Goal: Task Accomplishment & Management: Complete application form

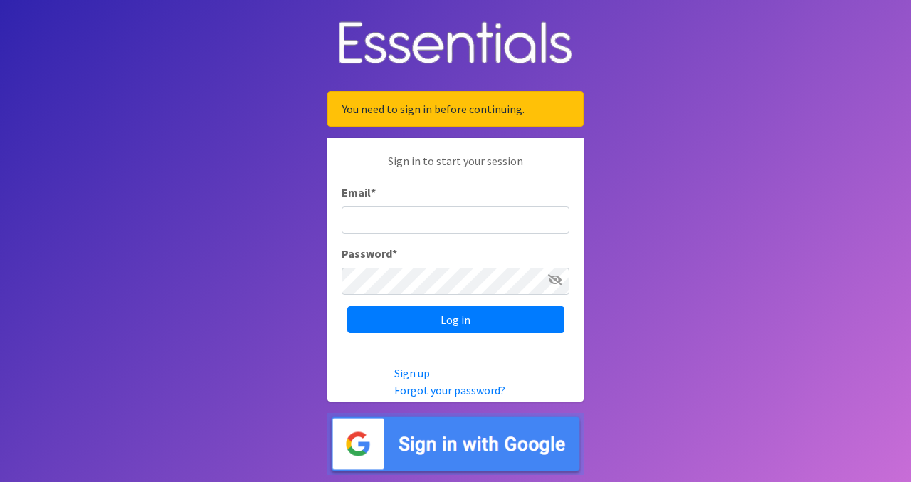
type input "[EMAIL_ADDRESS][DOMAIN_NAME]"
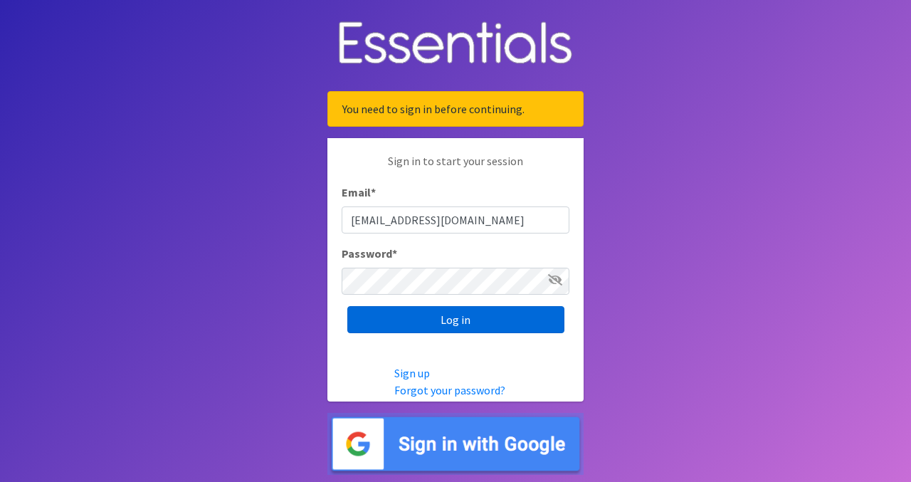
click at [471, 317] on input "Log in" at bounding box center [455, 319] width 217 height 27
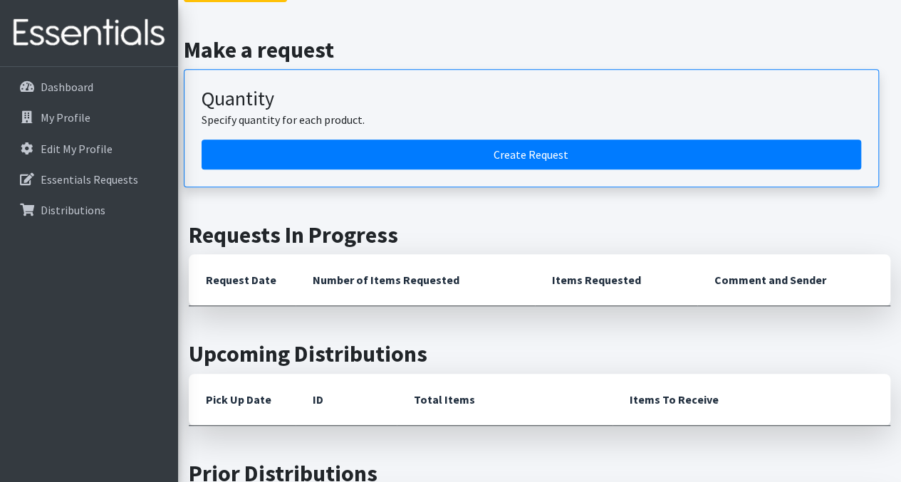
scroll to position [317, 0]
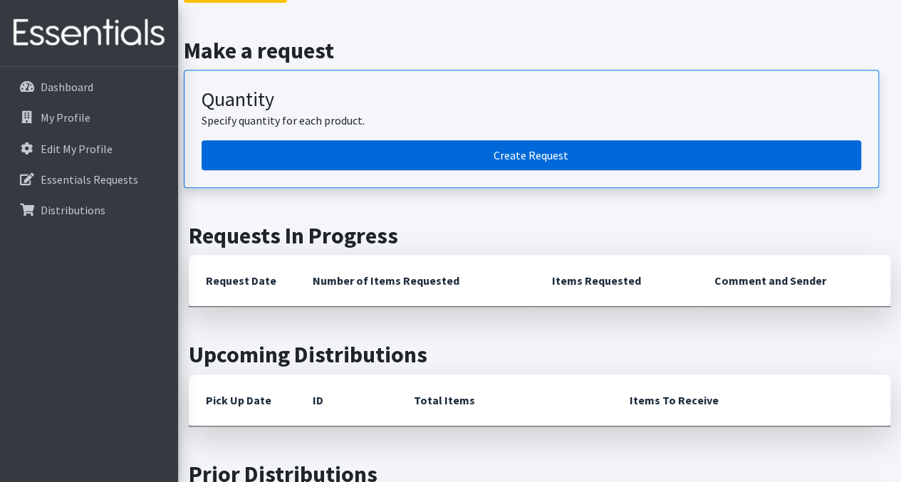
click at [557, 158] on link "Create Request" at bounding box center [530, 155] width 659 height 30
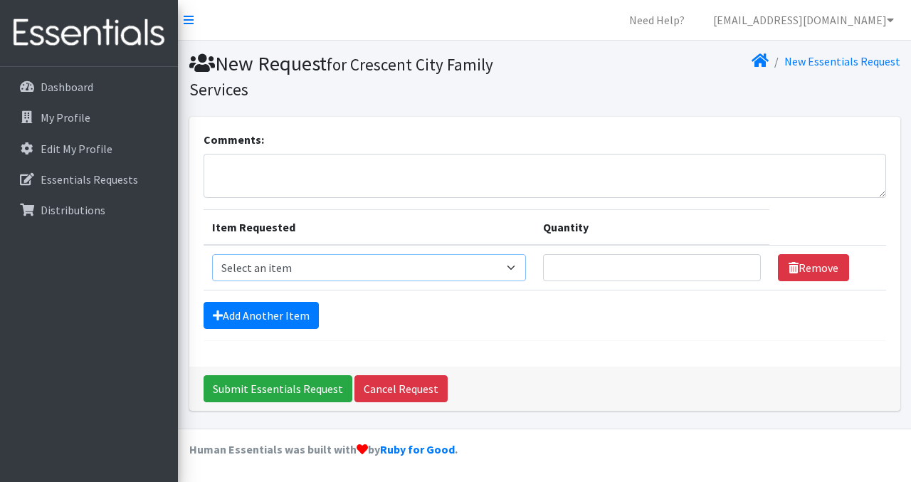
click at [419, 275] on select "Select an item Adult Incontinence - LARGE Bundle Adult Incontinence - MEDIUM Bu…" at bounding box center [369, 267] width 315 height 27
select select "14888"
click at [212, 254] on select "Select an item Adult Incontinence - LARGE Bundle Adult Incontinence - MEDIUM Bu…" at bounding box center [369, 267] width 315 height 27
click at [611, 273] on input "Quantity" at bounding box center [652, 267] width 218 height 27
type input "2"
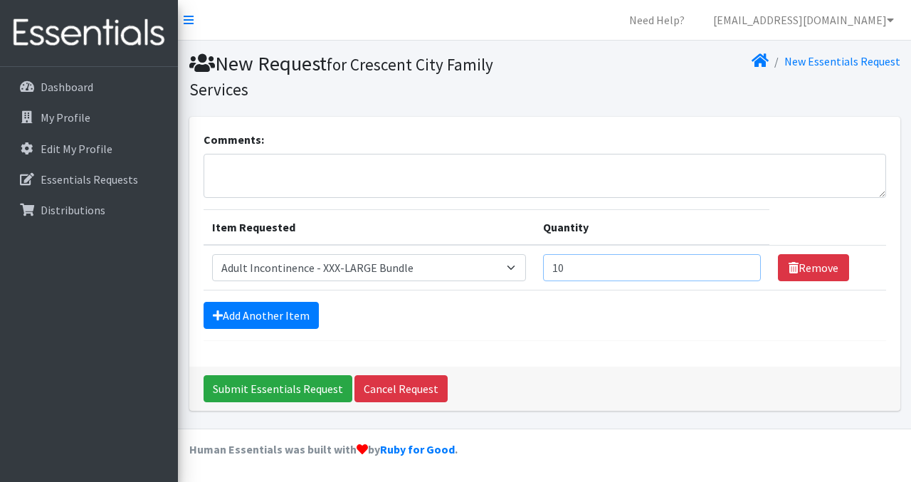
click at [611, 273] on input "10" at bounding box center [652, 267] width 218 height 27
type input "10"
click at [309, 310] on link "Add Another Item" at bounding box center [261, 315] width 115 height 27
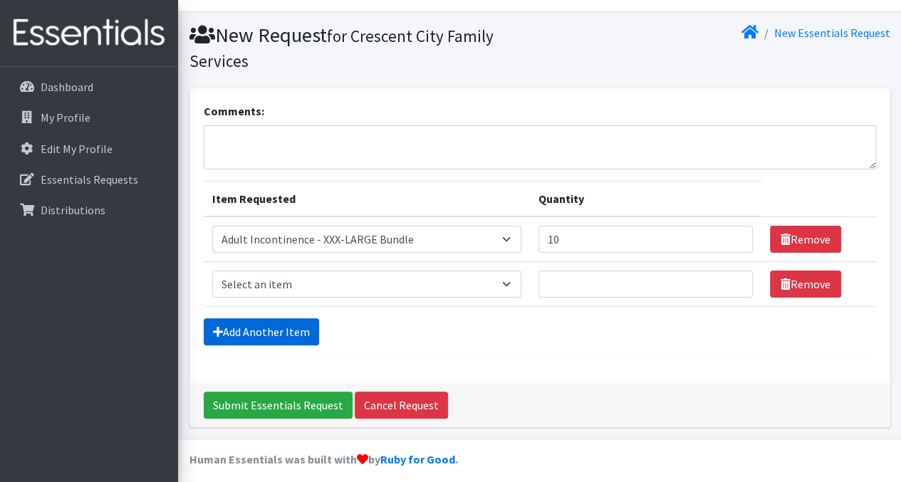
scroll to position [36, 0]
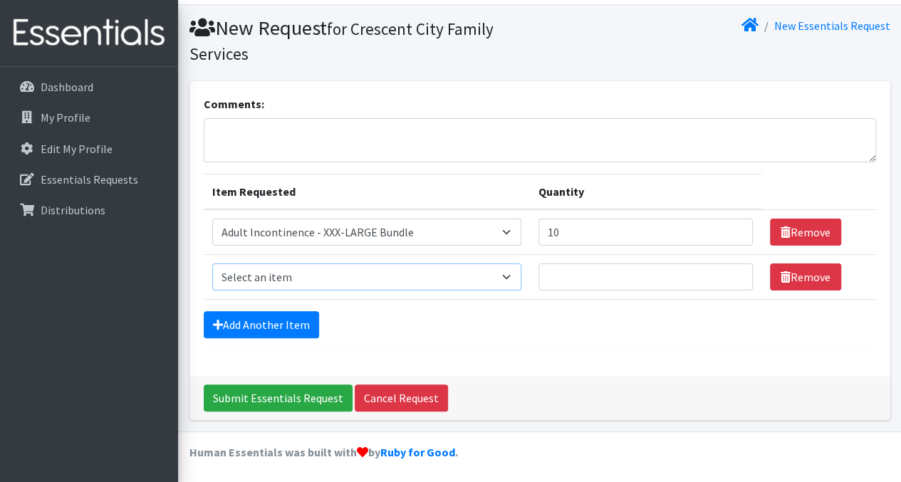
click at [422, 270] on select "Select an item Adult Incontinence - LARGE Bundle Adult Incontinence - MEDIUM Bu…" at bounding box center [366, 276] width 309 height 27
select select "14880"
click at [212, 263] on select "Select an item Adult Incontinence - LARGE Bundle Adult Incontinence - MEDIUM Bu…" at bounding box center [366, 276] width 309 height 27
click at [641, 274] on input "Quantity" at bounding box center [645, 276] width 214 height 27
type input "20"
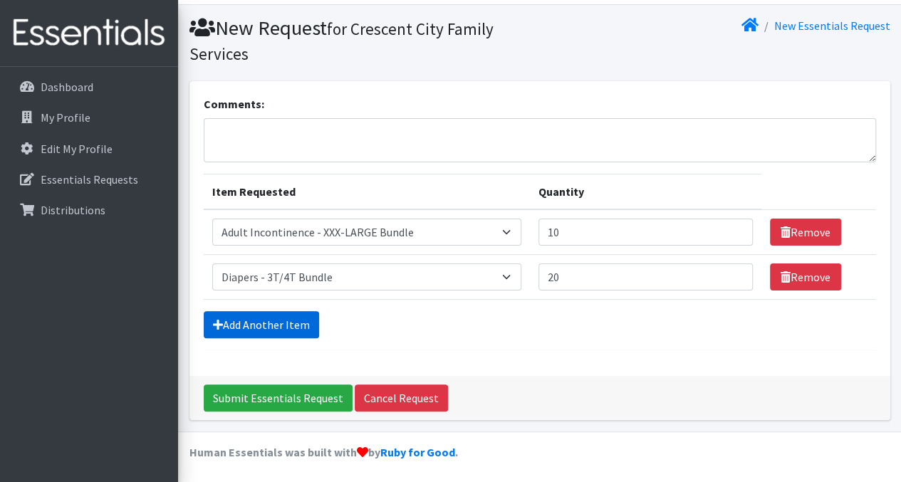
click at [273, 322] on link "Add Another Item" at bounding box center [261, 324] width 115 height 27
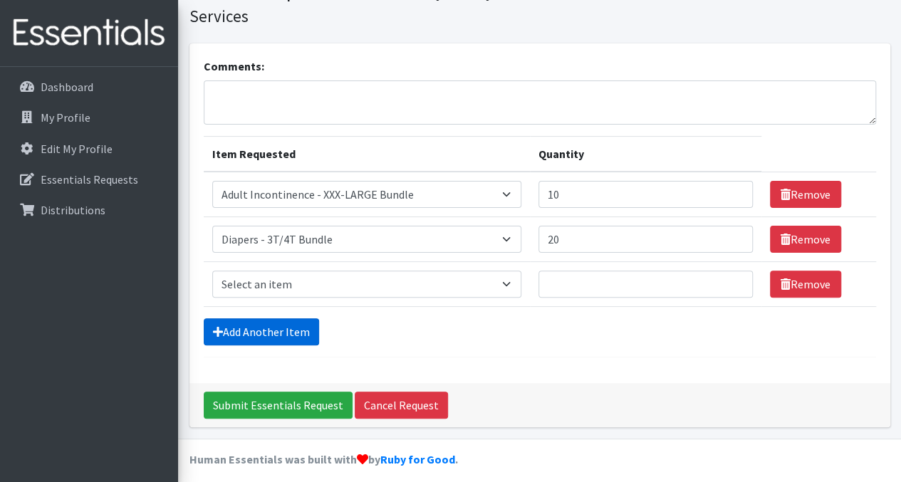
scroll to position [80, 0]
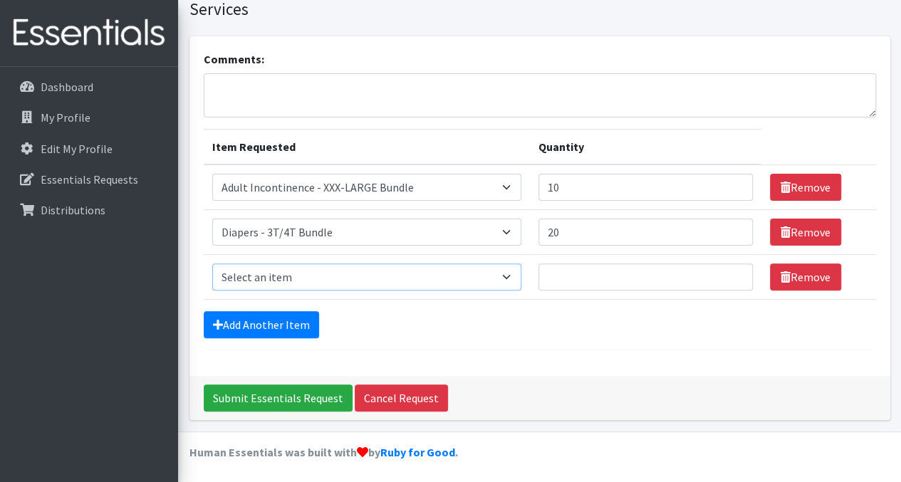
click at [307, 263] on select "Select an item Adult Incontinence - LARGE Bundle Adult Incontinence - MEDIUM Bu…" at bounding box center [366, 276] width 309 height 27
select select "14879"
click at [212, 263] on select "Select an item Adult Incontinence - LARGE Bundle Adult Incontinence - MEDIUM Bu…" at bounding box center [366, 276] width 309 height 27
click at [585, 273] on input "Quantity" at bounding box center [645, 276] width 214 height 27
type input "10"
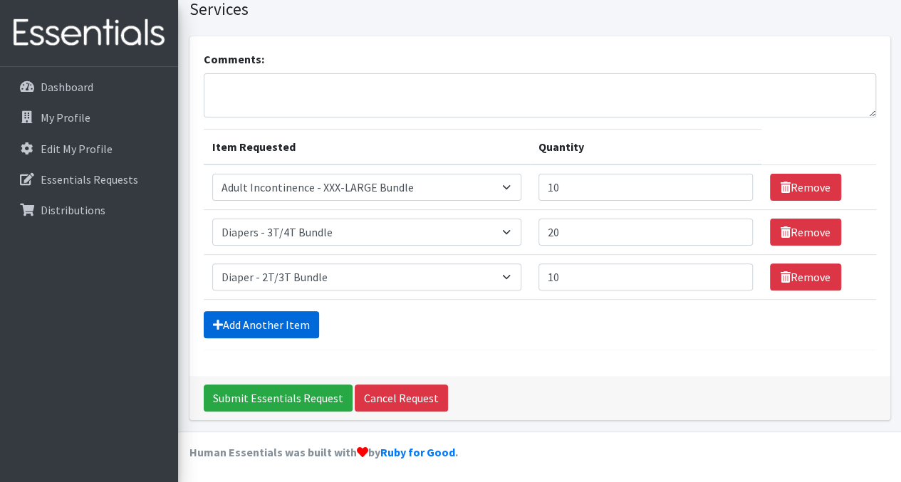
click at [283, 313] on link "Add Another Item" at bounding box center [261, 324] width 115 height 27
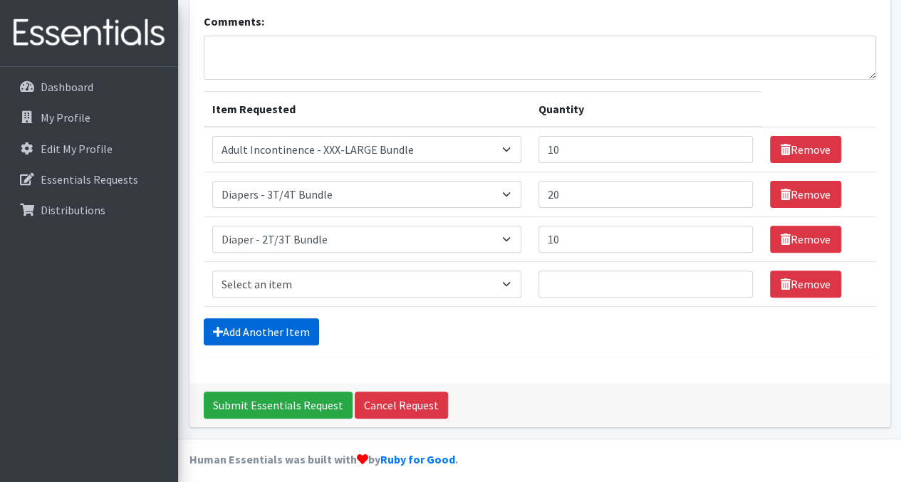
scroll to position [125, 0]
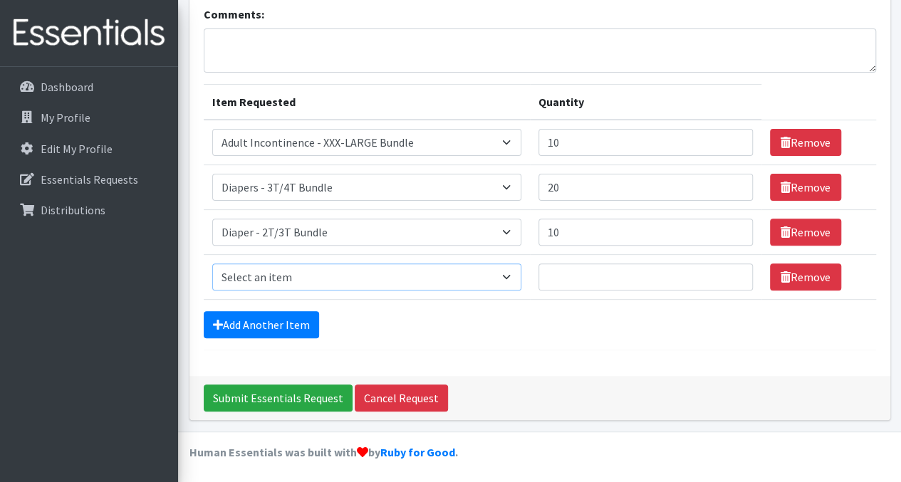
click at [292, 269] on select "Select an item Adult Incontinence - LARGE Bundle Adult Incontinence - MEDIUM Bu…" at bounding box center [366, 276] width 309 height 27
select select "14881"
click at [212, 263] on select "Select an item Adult Incontinence - LARGE Bundle Adult Incontinence - MEDIUM Bu…" at bounding box center [366, 276] width 309 height 27
click at [606, 277] on input "Quantity" at bounding box center [645, 276] width 214 height 27
click at [581, 271] on input "10" at bounding box center [645, 276] width 214 height 27
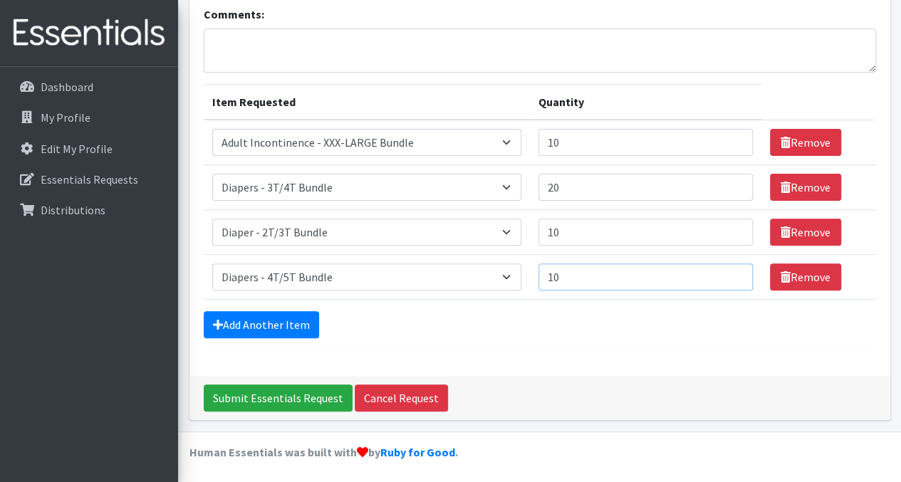
type input "1"
type input "20"
click at [266, 327] on link "Add Another Item" at bounding box center [261, 324] width 115 height 27
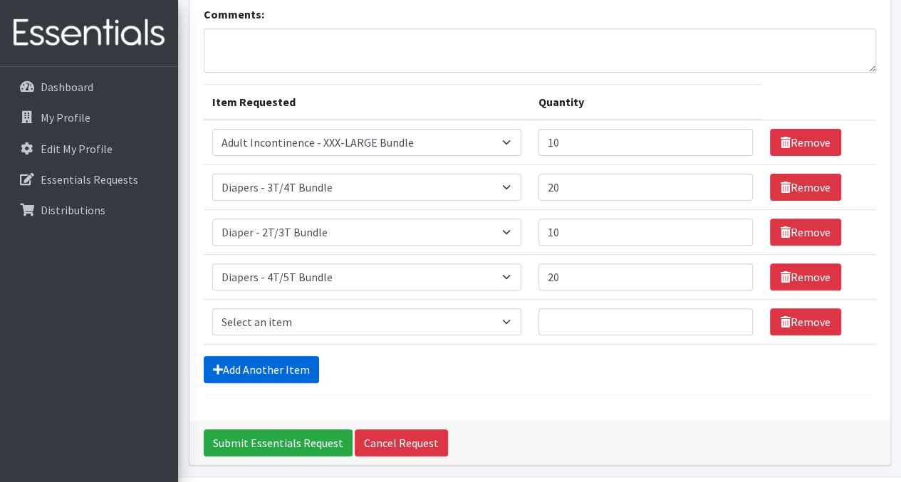
scroll to position [169, 0]
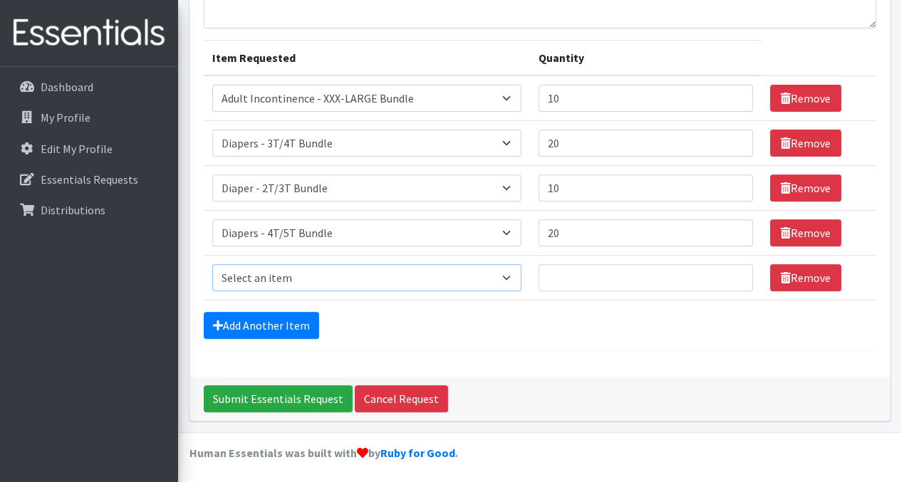
click at [334, 271] on select "Select an item Adult Incontinence - LARGE Bundle Adult Incontinence - MEDIUM Bu…" at bounding box center [366, 277] width 309 height 27
select select "14874"
click at [212, 264] on select "Select an item Adult Incontinence - LARGE Bundle Adult Incontinence - MEDIUM Bu…" at bounding box center [366, 277] width 309 height 27
click at [599, 274] on input "Quantity" at bounding box center [645, 277] width 214 height 27
type input "2"
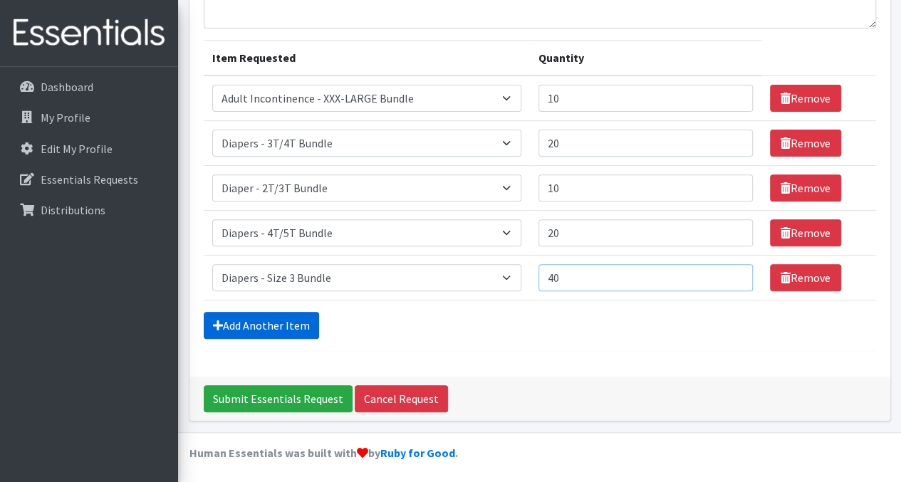
type input "40"
click at [298, 320] on link "Add Another Item" at bounding box center [261, 325] width 115 height 27
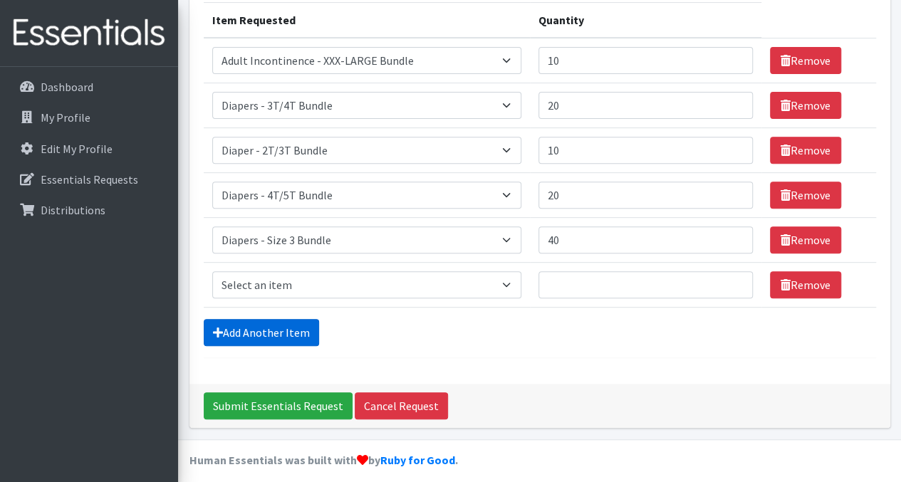
scroll to position [214, 0]
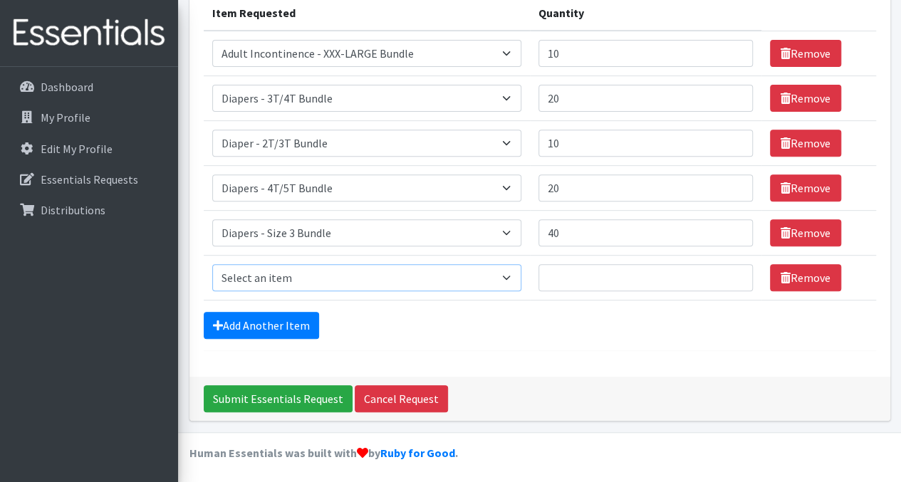
click at [313, 281] on select "Select an item Adult Incontinence - LARGE Bundle Adult Incontinence - MEDIUM Bu…" at bounding box center [366, 277] width 309 height 27
select select "14877"
click at [212, 264] on select "Select an item Adult Incontinence - LARGE Bundle Adult Incontinence - MEDIUM Bu…" at bounding box center [366, 277] width 309 height 27
click at [577, 277] on input "Quantity" at bounding box center [645, 277] width 214 height 27
type input "40"
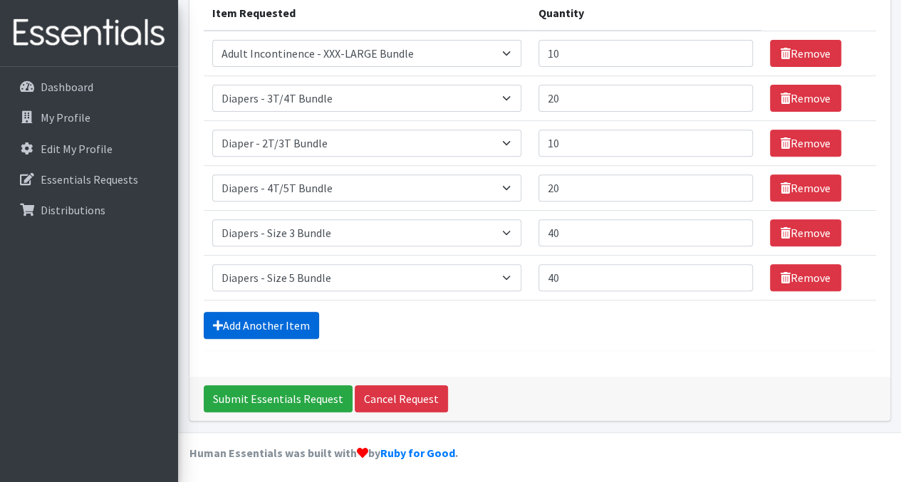
click at [279, 324] on link "Add Another Item" at bounding box center [261, 325] width 115 height 27
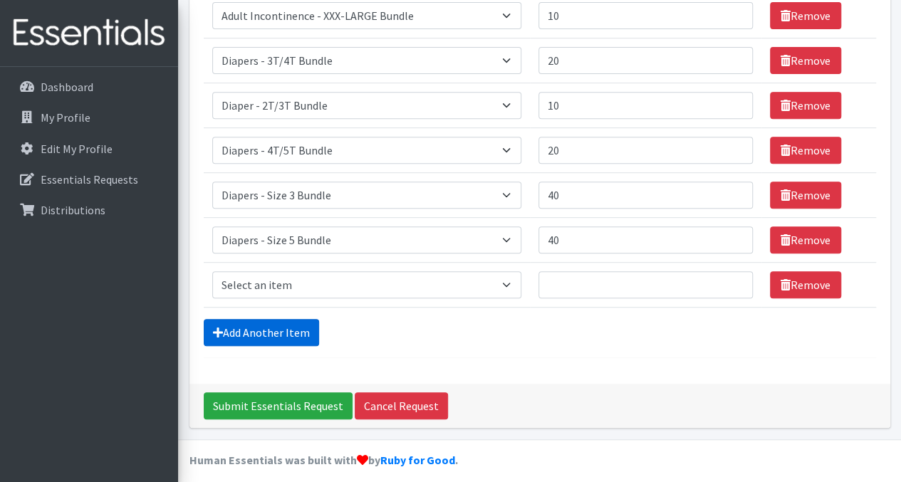
scroll to position [259, 0]
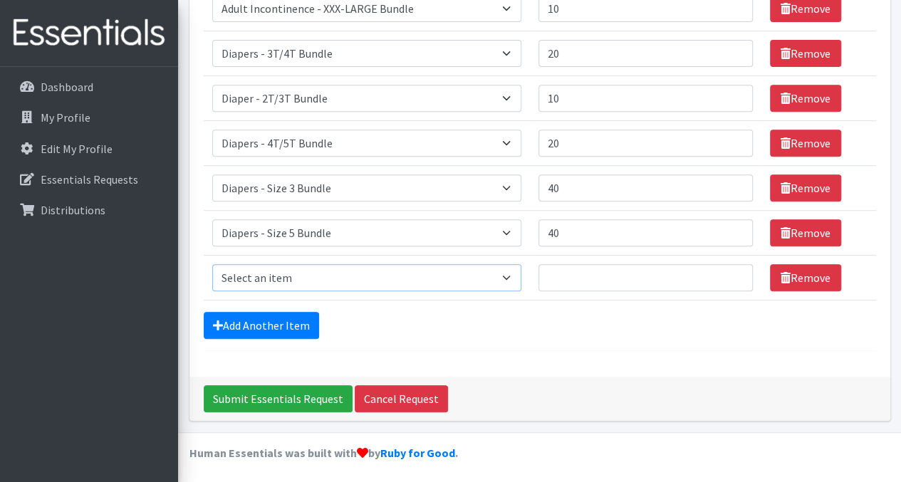
click at [377, 284] on select "Select an item Adult Incontinence - LARGE Bundle Adult Incontinence - MEDIUM Bu…" at bounding box center [366, 277] width 309 height 27
click at [212, 264] on select "Select an item Adult Incontinence - LARGE Bundle Adult Incontinence - MEDIUM Bu…" at bounding box center [366, 277] width 309 height 27
click at [377, 277] on select "Select an item Adult Incontinence - LARGE Bundle Adult Incontinence - MEDIUM Bu…" at bounding box center [366, 277] width 309 height 27
select select "14878"
click at [212, 264] on select "Select an item Adult Incontinence - LARGE Bundle Adult Incontinence - MEDIUM Bu…" at bounding box center [366, 277] width 309 height 27
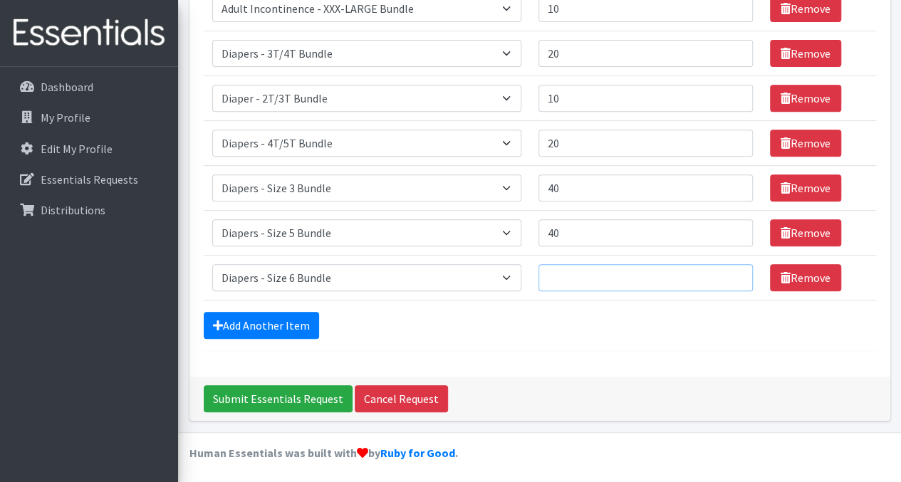
click at [578, 279] on input "Quantity" at bounding box center [645, 277] width 214 height 27
type input "20"
click at [278, 323] on link "Add Another Item" at bounding box center [261, 325] width 115 height 27
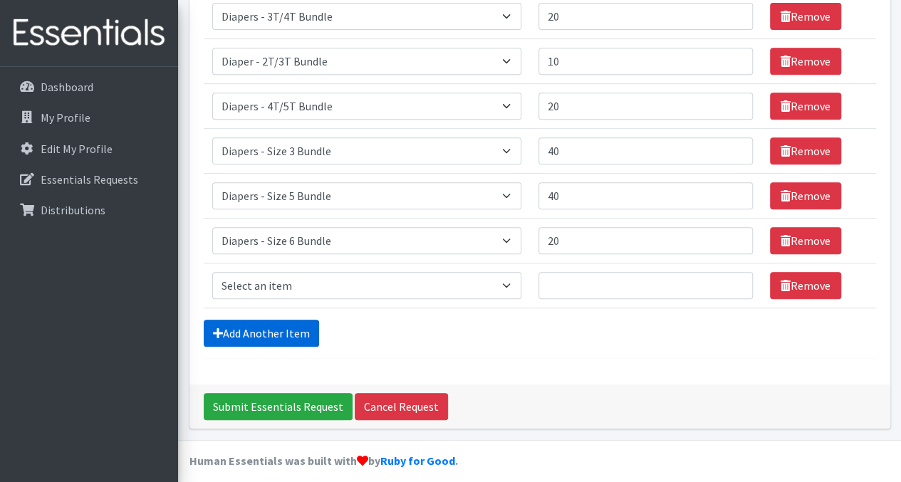
scroll to position [303, 0]
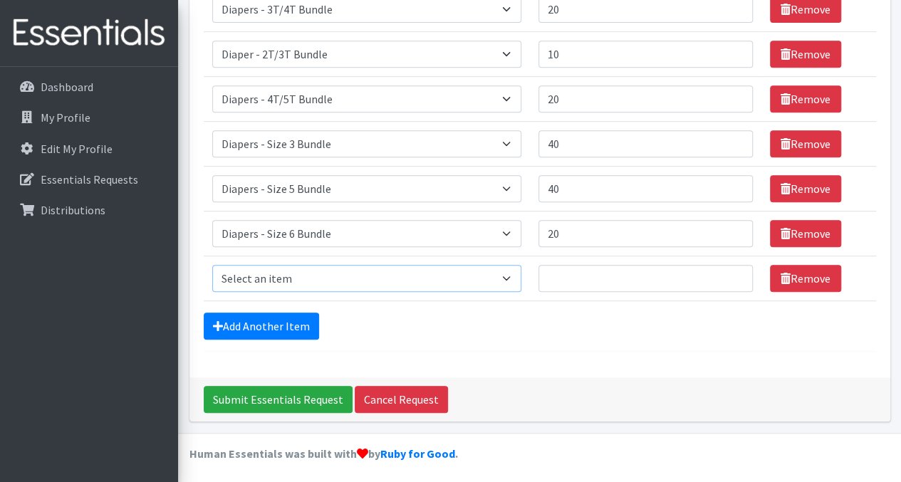
click at [303, 271] on select "Select an item Adult Incontinence - LARGE Bundle Adult Incontinence - MEDIUM Bu…" at bounding box center [366, 278] width 309 height 27
select select "14872"
click at [212, 265] on select "Select an item Adult Incontinence - LARGE Bundle Adult Incontinence - MEDIUM Bu…" at bounding box center [366, 278] width 309 height 27
click at [615, 280] on input "Quantity" at bounding box center [645, 278] width 214 height 27
type input "30"
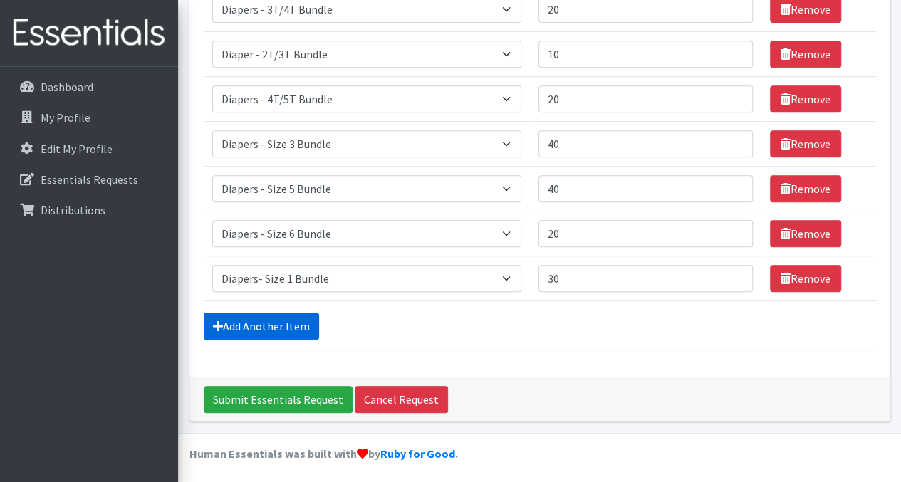
click at [246, 313] on link "Add Another Item" at bounding box center [261, 326] width 115 height 27
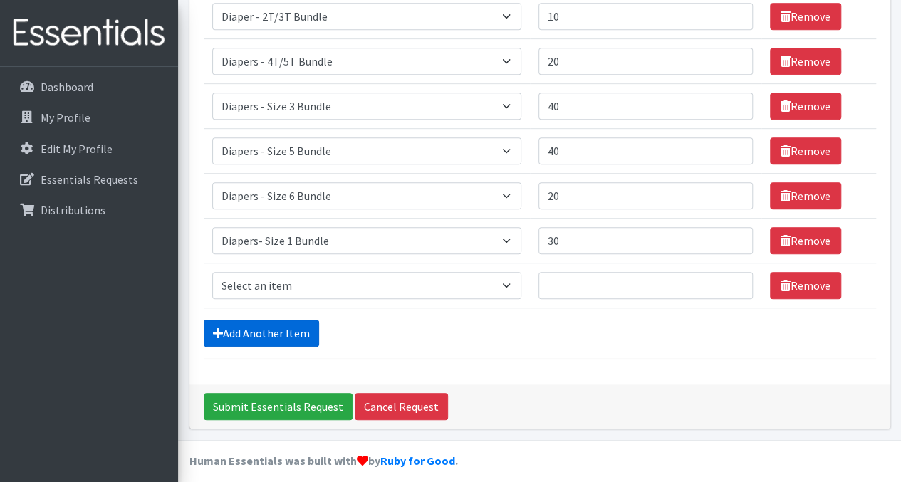
scroll to position [348, 0]
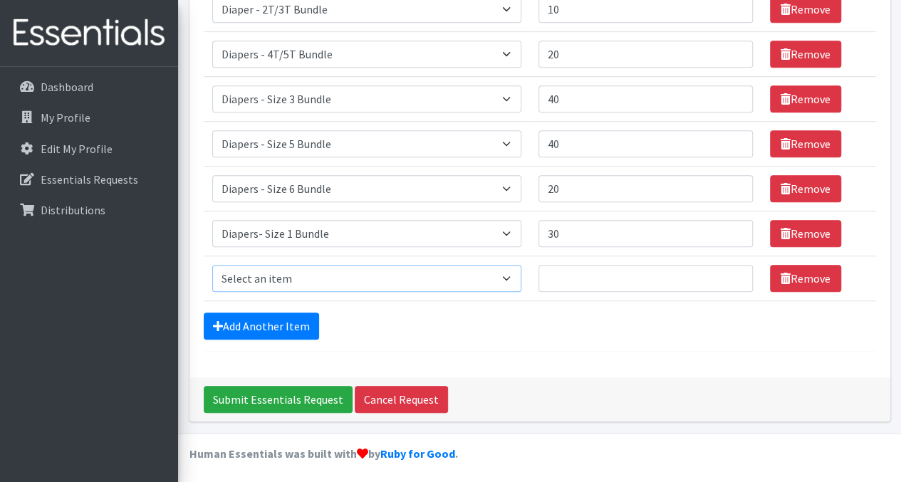
click at [355, 266] on select "Select an item Adult Incontinence - LARGE Bundle Adult Incontinence - MEDIUM Bu…" at bounding box center [366, 278] width 309 height 27
select select "14873"
click at [212, 265] on select "Select an item Adult Incontinence - LARGE Bundle Adult Incontinence - MEDIUM Bu…" at bounding box center [366, 278] width 309 height 27
click at [587, 266] on input "Quantity" at bounding box center [645, 278] width 214 height 27
type input "30"
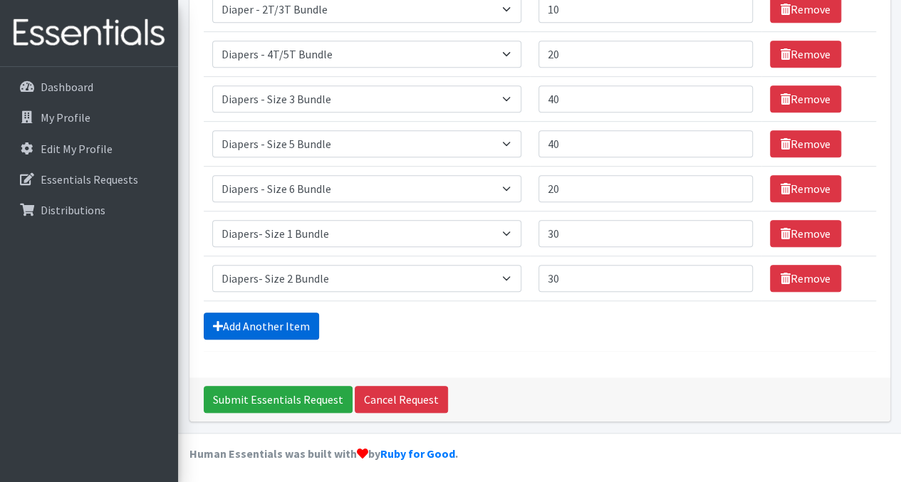
click at [285, 318] on link "Add Another Item" at bounding box center [261, 326] width 115 height 27
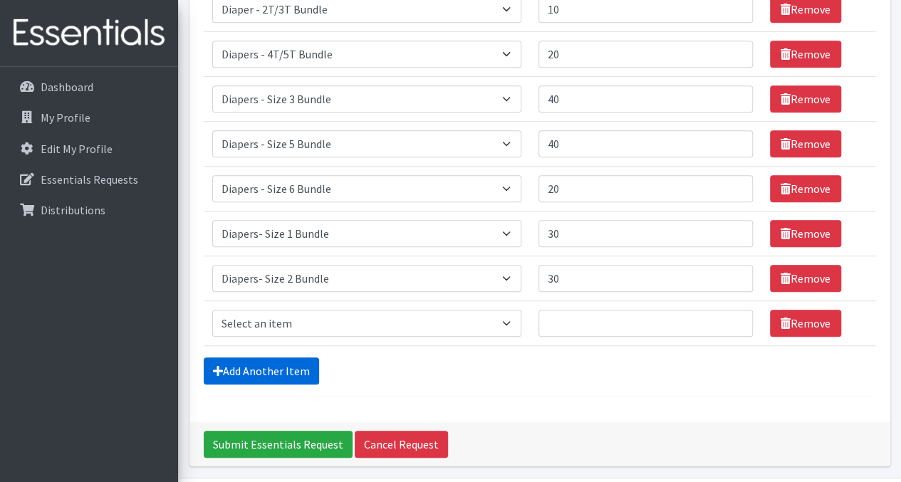
scroll to position [393, 0]
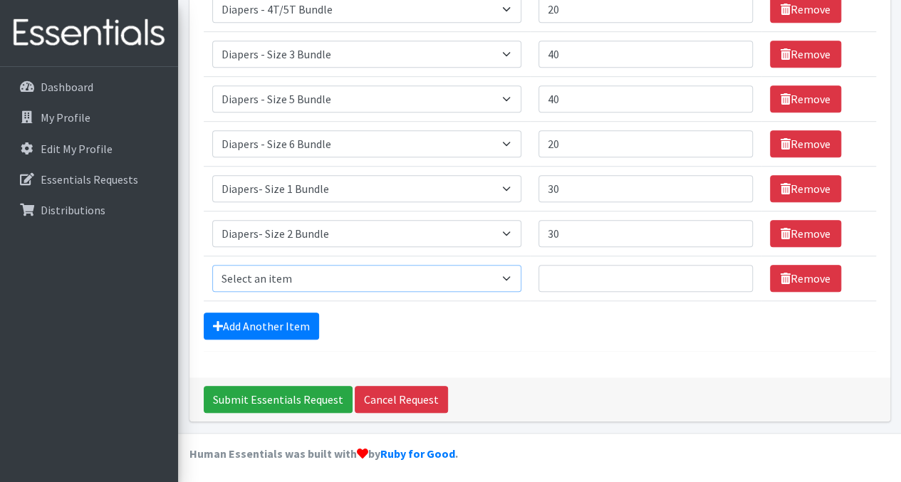
click at [320, 275] on select "Select an item Adult Incontinence - LARGE Bundle Adult Incontinence - MEDIUM Bu…" at bounding box center [366, 278] width 309 height 27
select select "14889"
click at [212, 265] on select "Select an item Adult Incontinence - LARGE Bundle Adult Incontinence - MEDIUM Bu…" at bounding box center [366, 278] width 309 height 27
click at [609, 277] on input "Quantity" at bounding box center [645, 278] width 214 height 27
type input "80"
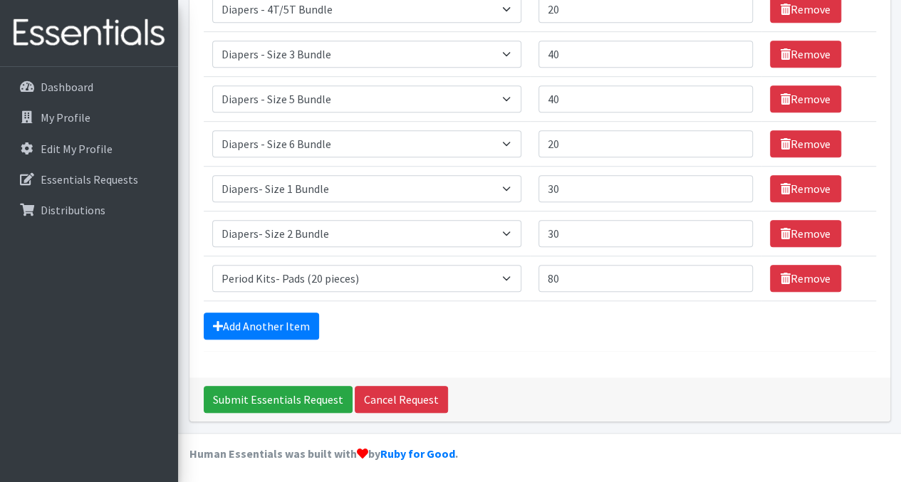
click at [603, 313] on div "Add Another Item" at bounding box center [540, 326] width 672 height 27
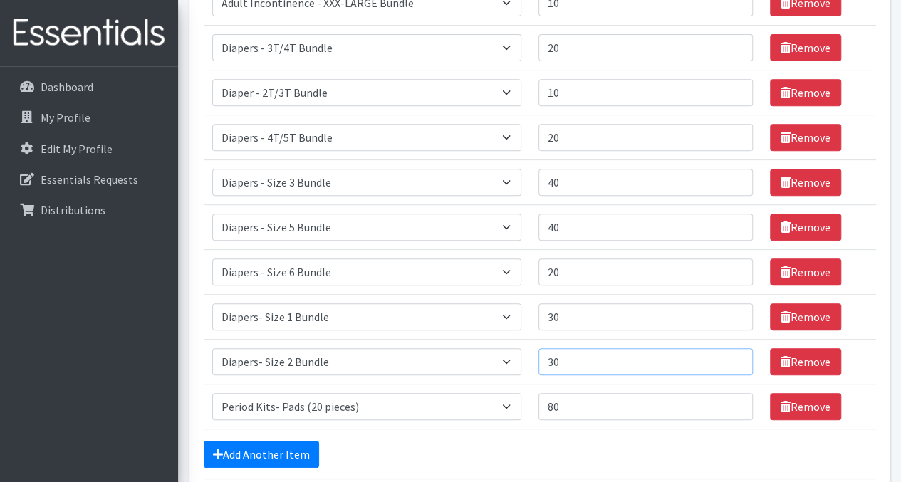
drag, startPoint x: 574, startPoint y: 350, endPoint x: 407, endPoint y: 345, distance: 167.4
click at [407, 345] on tr "Item Requested Select an item Adult Incontinence - LARGE Bundle Adult Incontine…" at bounding box center [540, 362] width 672 height 45
click at [499, 456] on div "Add Another Item" at bounding box center [540, 454] width 672 height 27
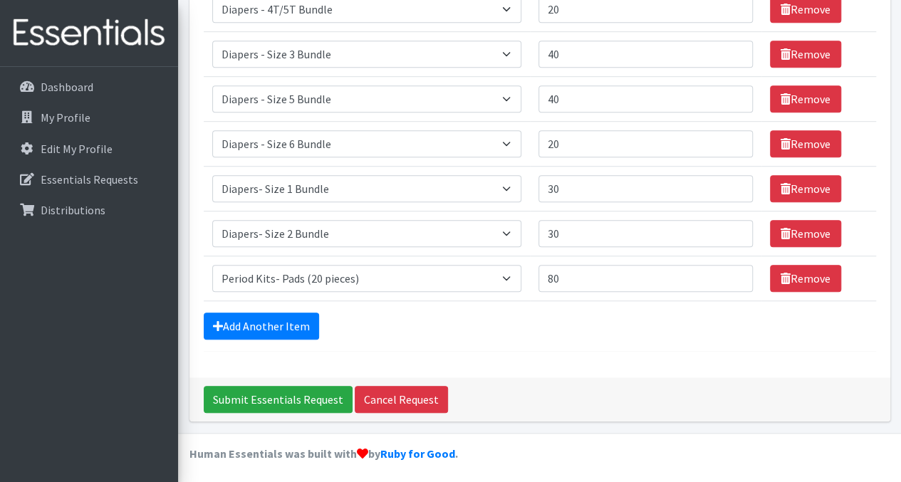
scroll to position [0, 0]
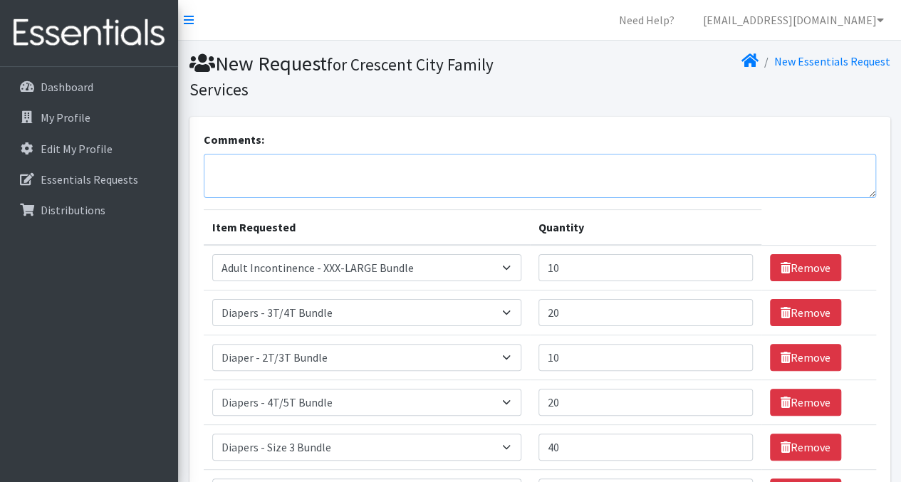
click at [364, 170] on textarea "Comments:" at bounding box center [540, 176] width 672 height 44
click at [286, 167] on textarea "August Diapers Given- 23 families so far," at bounding box center [540, 176] width 672 height 44
click at [450, 167] on textarea "August Diapers Given Continued- 23 families so far," at bounding box center [540, 176] width 672 height 44
click at [546, 175] on textarea "August Diapers Given Continued- 23, Pullups- 38, Adult Diapers-" at bounding box center [540, 176] width 672 height 44
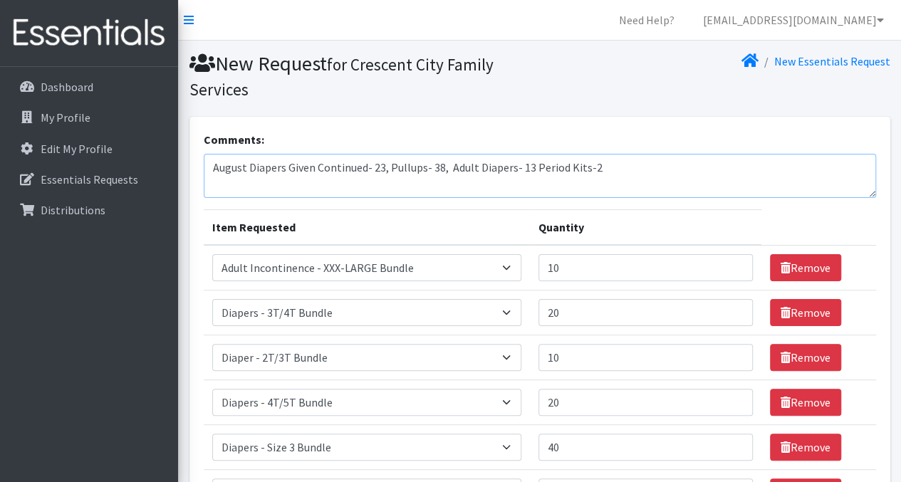
click at [290, 162] on textarea "August Diapers Given Continued- 23, Pullups- 38, Adult Diapers- 13 Period Kits-2" at bounding box center [540, 176] width 672 height 44
click at [362, 161] on textarea "August Diapers Given Continued- 23, Pullups- 38, Adult Diapers- 13 Period Kits-2" at bounding box center [540, 176] width 672 height 44
click at [495, 172] on textarea "August Diapers Given Continued And some September- 23, Pullups- 38, Adult Diape…" at bounding box center [540, 176] width 672 height 44
click at [739, 161] on textarea "August Diapers Given Continued And some September- 27, Pullups- 38, Adult Diape…" at bounding box center [540, 176] width 672 height 44
click at [443, 177] on textarea "August Diapers Given Continued And some September- 27, Pullups- 38, Adult Diape…" at bounding box center [540, 176] width 672 height 44
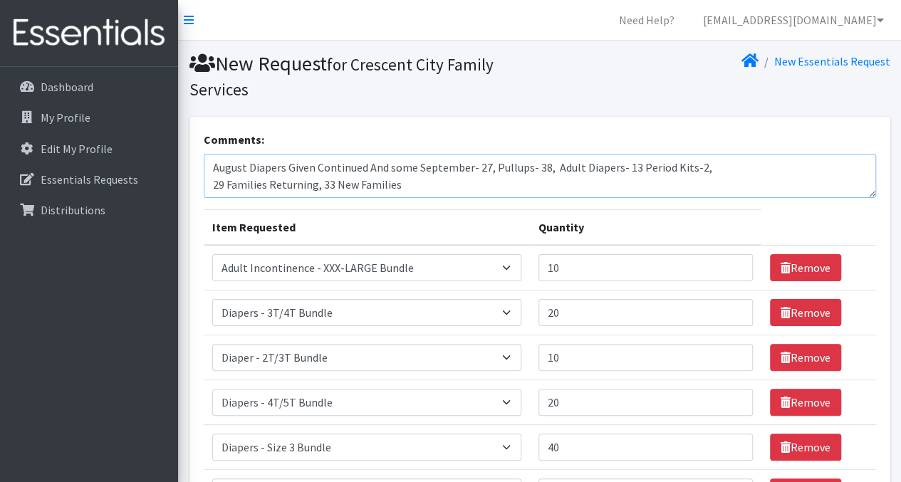
scroll to position [17, 0]
type textarea "August Diapers Given Continued And some September- 27, Pullups- 38, Adult Diape…"
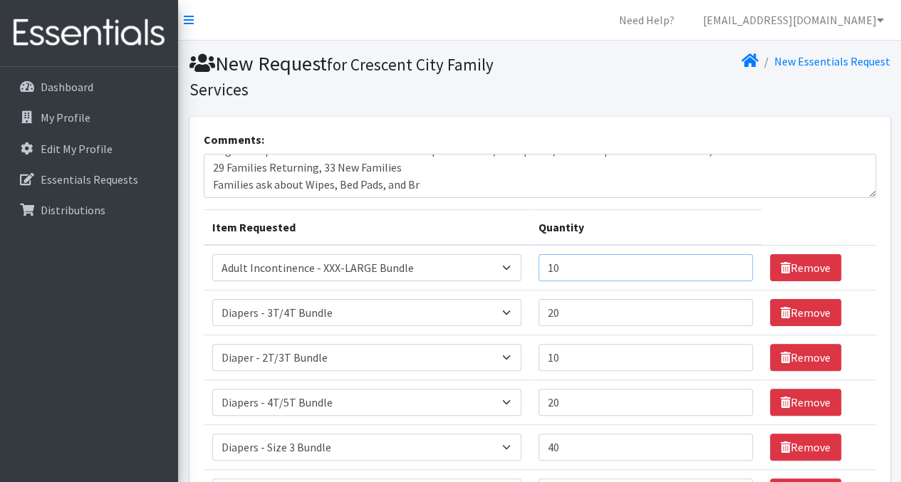
click at [574, 271] on input "10" at bounding box center [645, 267] width 214 height 27
type input "1"
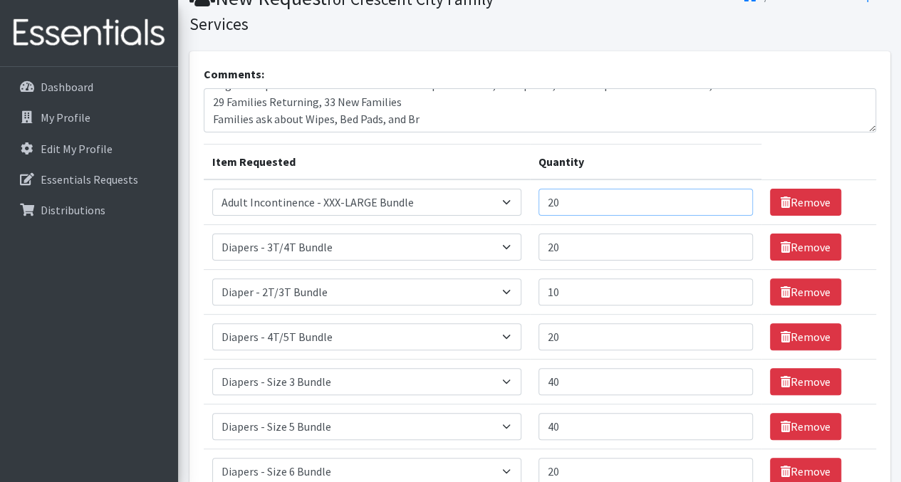
scroll to position [66, 0]
type input "20"
click at [572, 291] on input "10" at bounding box center [645, 291] width 214 height 27
type input "1"
type input "20"
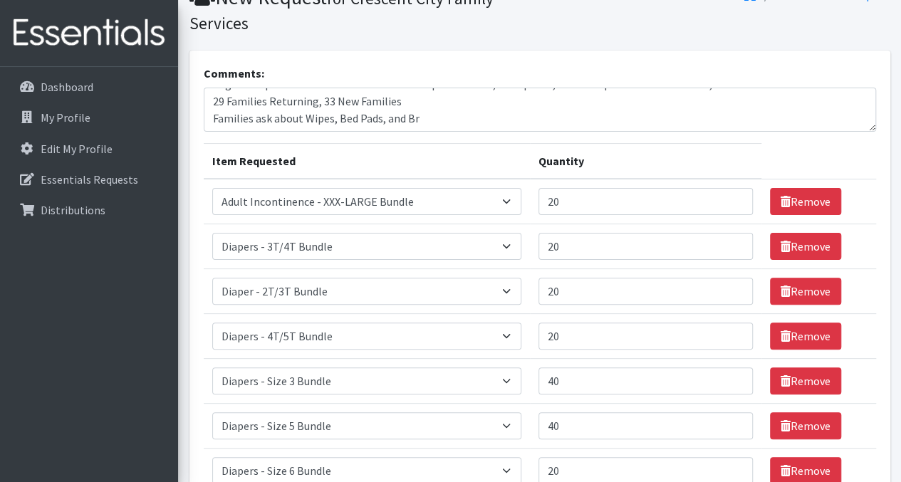
click at [528, 355] on td "Item Requested Select an item Adult Incontinence - LARGE Bundle Adult Incontine…" at bounding box center [367, 336] width 326 height 45
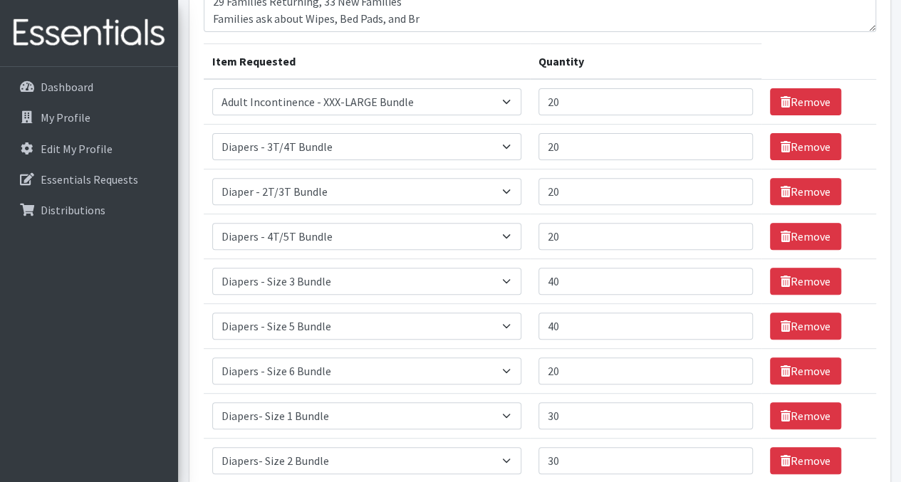
scroll to position [172, 0]
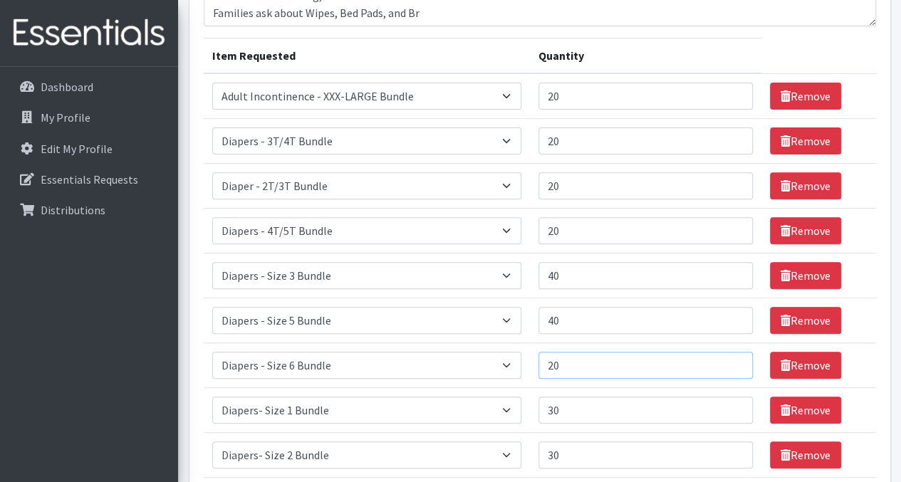
click at [587, 359] on input "20" at bounding box center [645, 365] width 214 height 27
click at [568, 317] on input "40" at bounding box center [645, 320] width 214 height 27
type input "4"
type input "3"
type input "40"
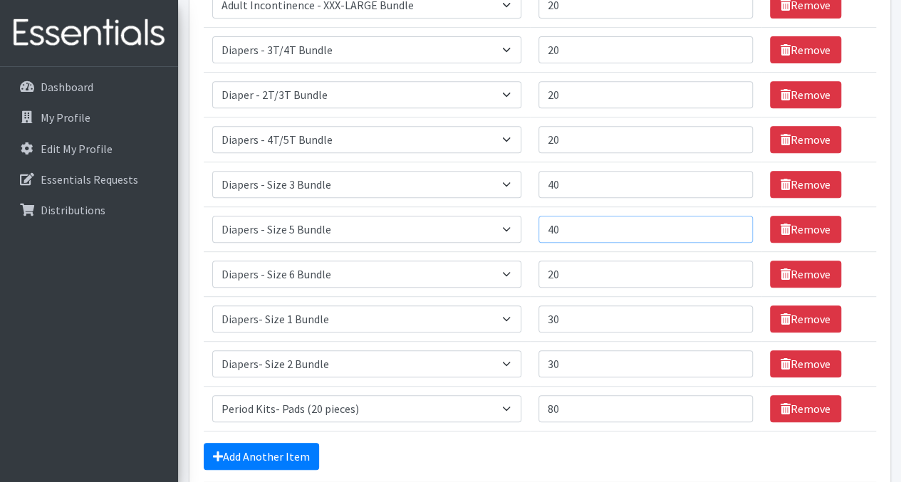
scroll to position [257, 0]
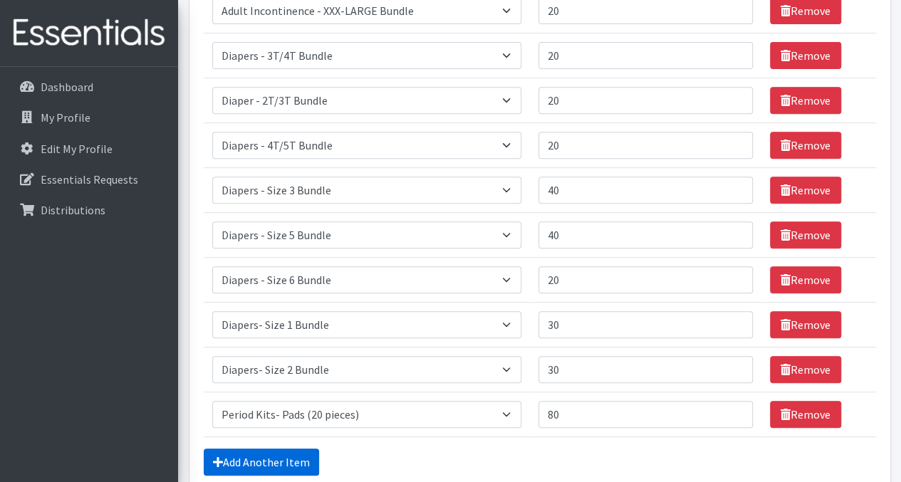
click at [267, 461] on link "Add Another Item" at bounding box center [261, 461] width 115 height 27
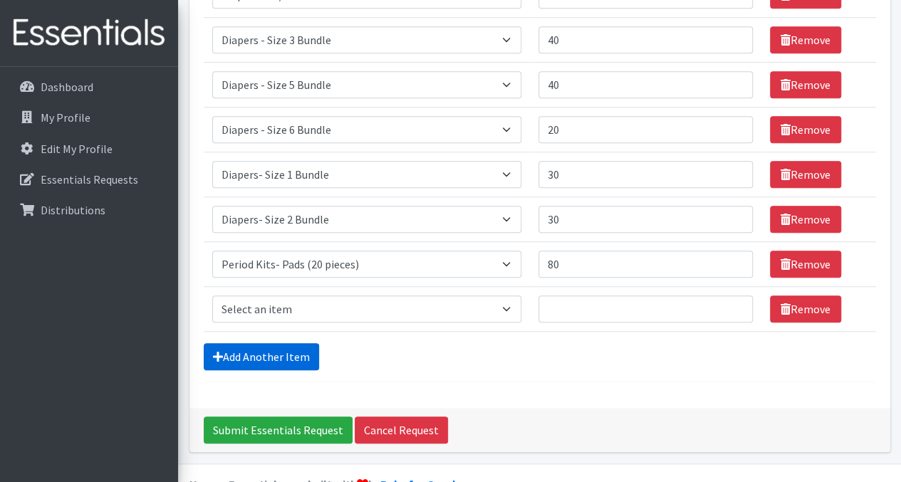
scroll to position [437, 0]
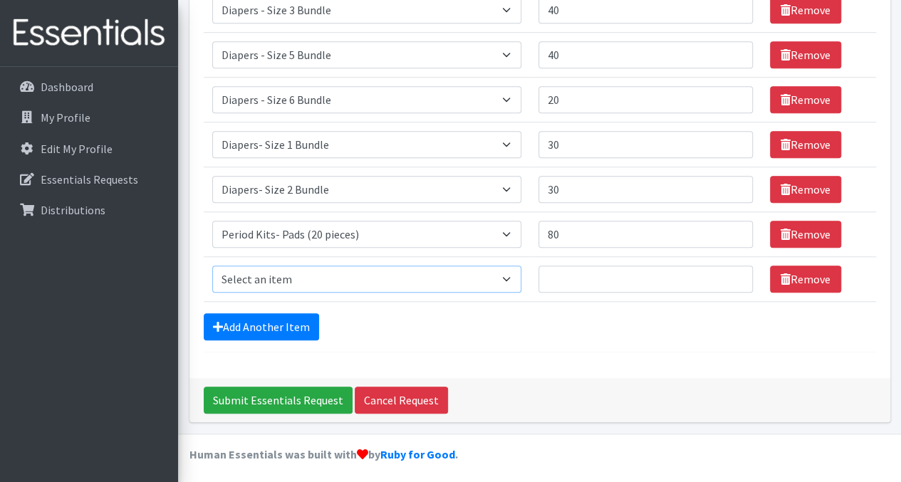
click at [353, 271] on select "Select an item Adult Incontinence - LARGE Bundle Adult Incontinence - MEDIUM Bu…" at bounding box center [366, 279] width 309 height 27
select select "14876"
click at [212, 266] on select "Select an item Adult Incontinence - LARGE Bundle Adult Incontinence - MEDIUM Bu…" at bounding box center [366, 279] width 309 height 27
click at [592, 275] on input "Quantity" at bounding box center [645, 279] width 214 height 27
type input "40"
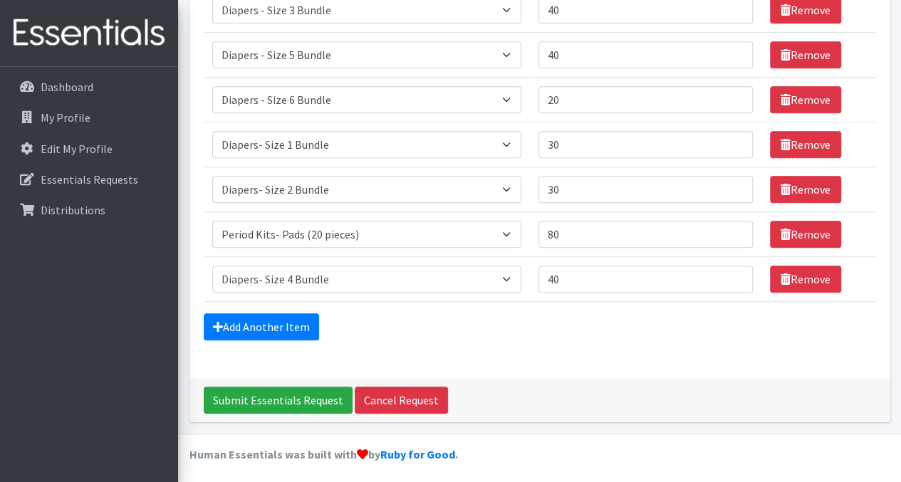
click at [592, 317] on div "Add Another Item" at bounding box center [540, 326] width 672 height 27
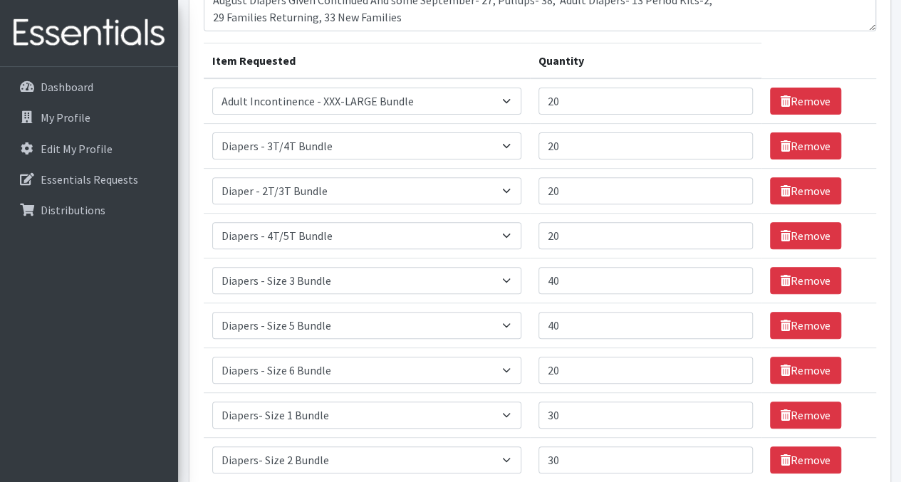
scroll to position [172, 0]
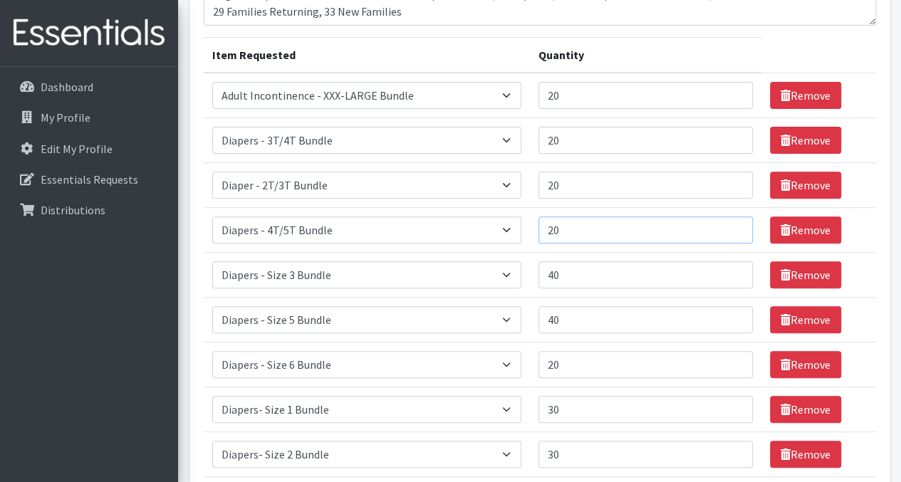
click at [589, 225] on input "20" at bounding box center [645, 229] width 214 height 27
type input "2"
type input "30"
click at [572, 183] on input "20" at bounding box center [645, 185] width 214 height 27
type input "2"
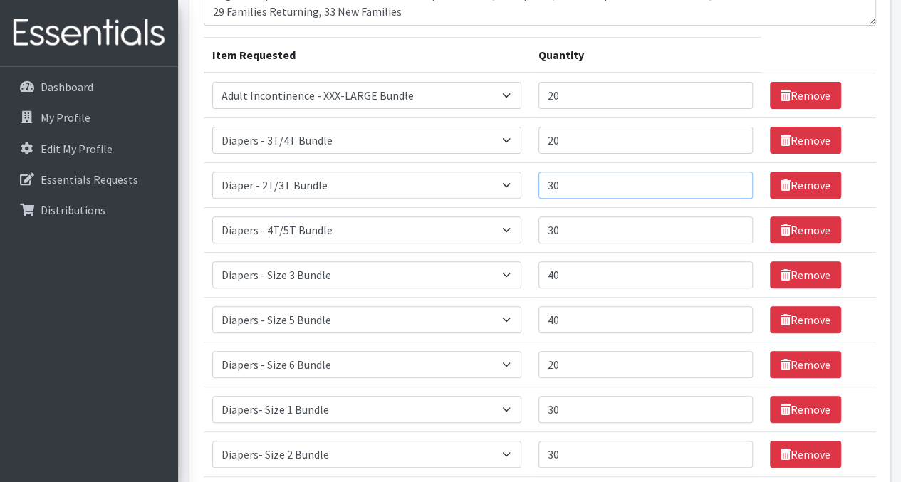
type input "30"
click at [616, 132] on input "20" at bounding box center [645, 140] width 214 height 27
type input "2"
type input "30"
click at [866, 230] on td "Remove" at bounding box center [818, 230] width 115 height 45
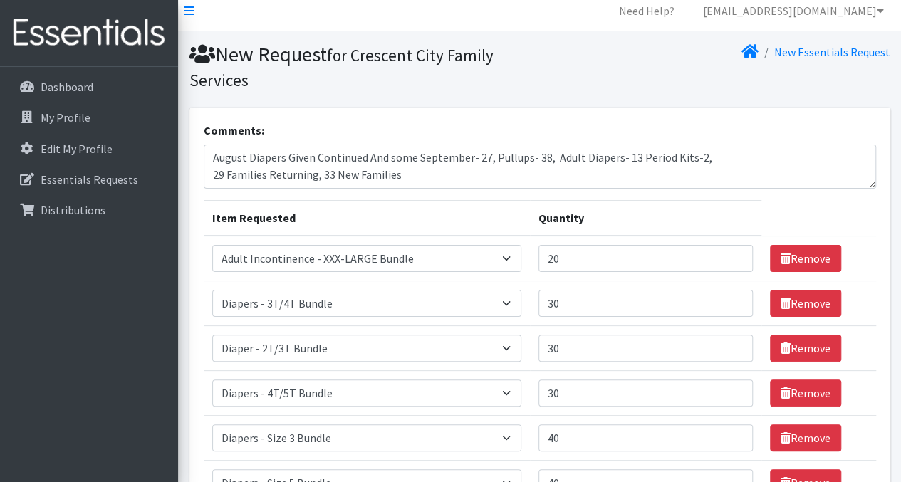
scroll to position [0, 0]
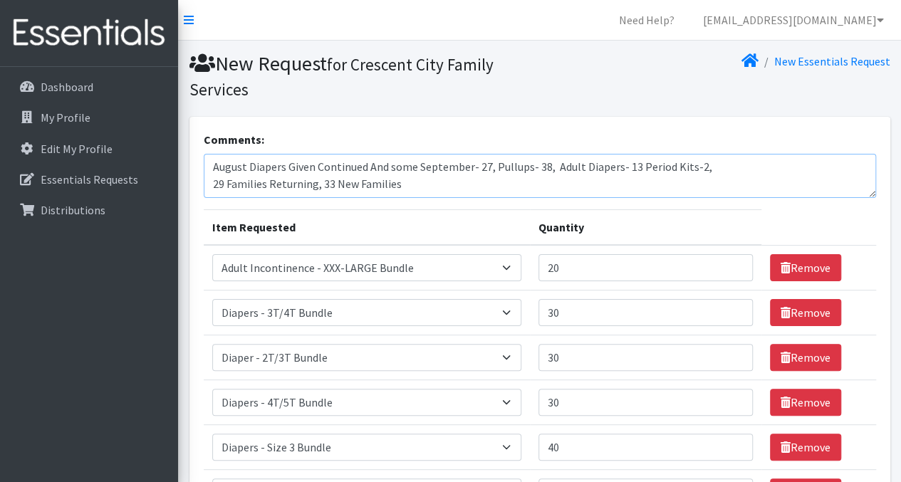
click at [446, 186] on textarea "August Diapers Given Continued And some September- 27, Pullups- 38, Adult Diape…" at bounding box center [540, 176] width 672 height 44
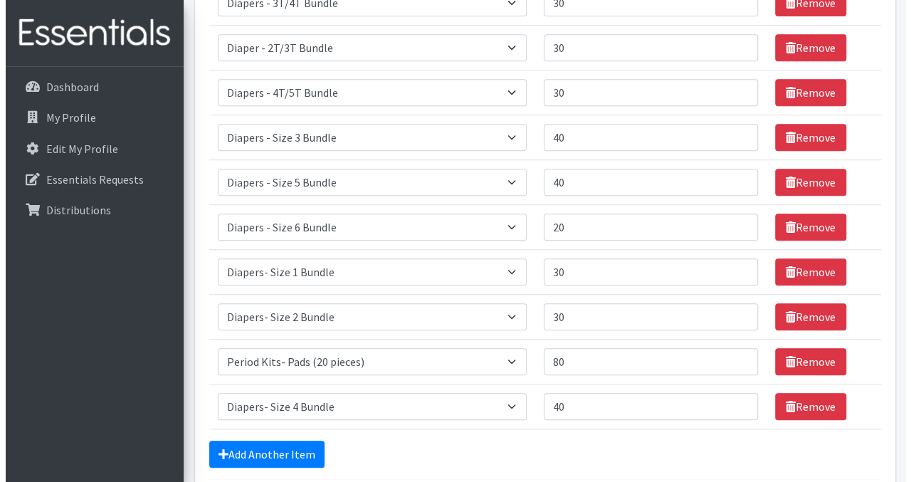
scroll to position [437, 0]
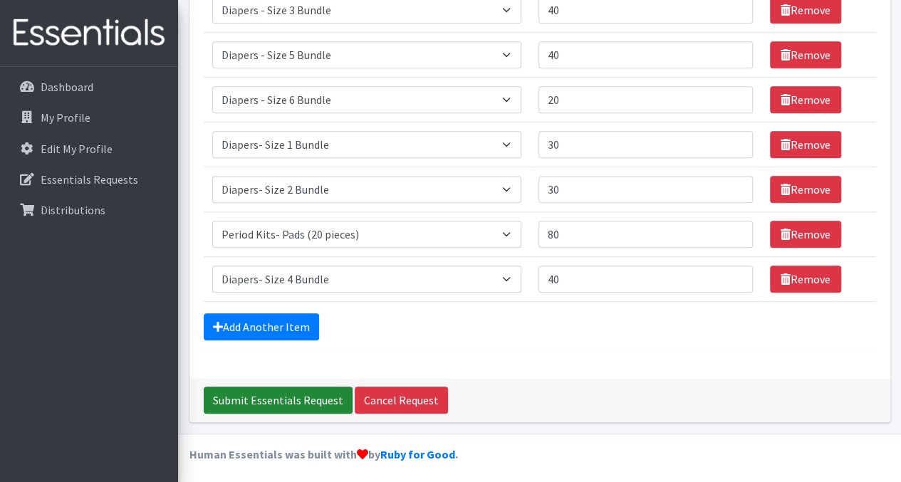
type textarea "August Diapers Given Continued And some September- 27, Pullups- 38, Adult Diape…"
click at [317, 399] on input "Submit Essentials Request" at bounding box center [278, 400] width 149 height 27
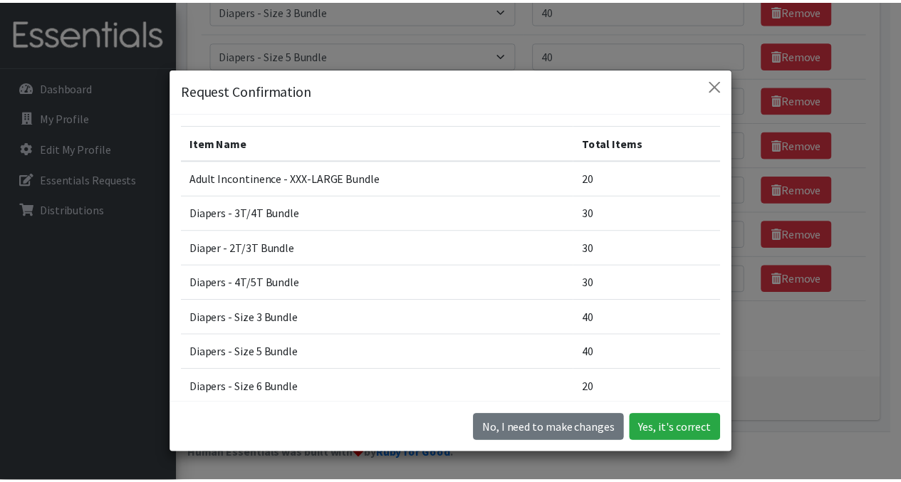
scroll to position [211, 0]
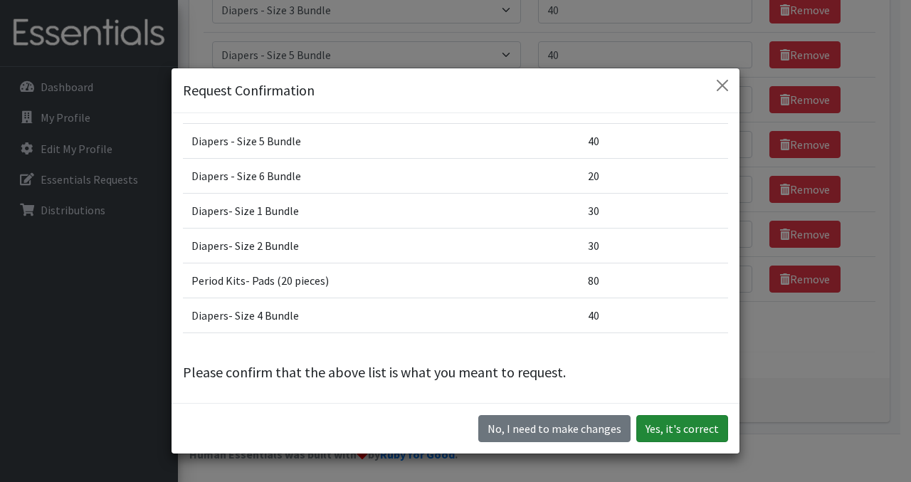
click at [689, 429] on button "Yes, it's correct" at bounding box center [682, 428] width 92 height 27
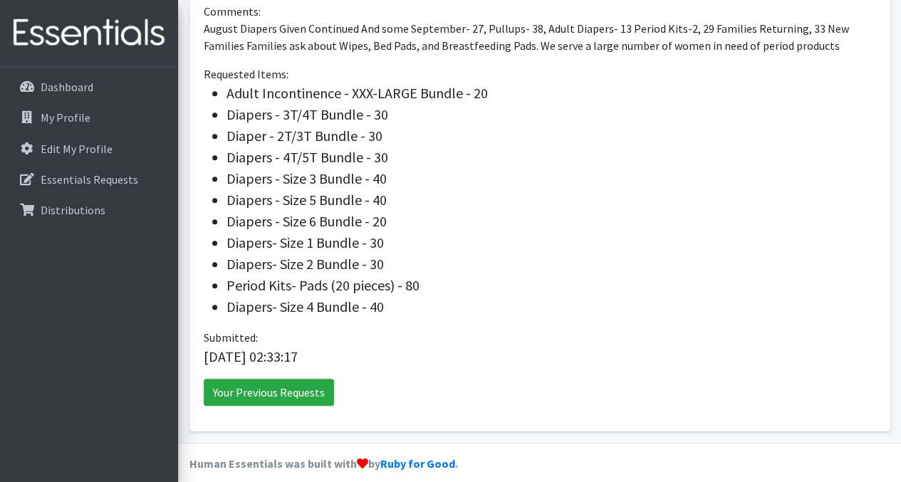
scroll to position [493, 0]
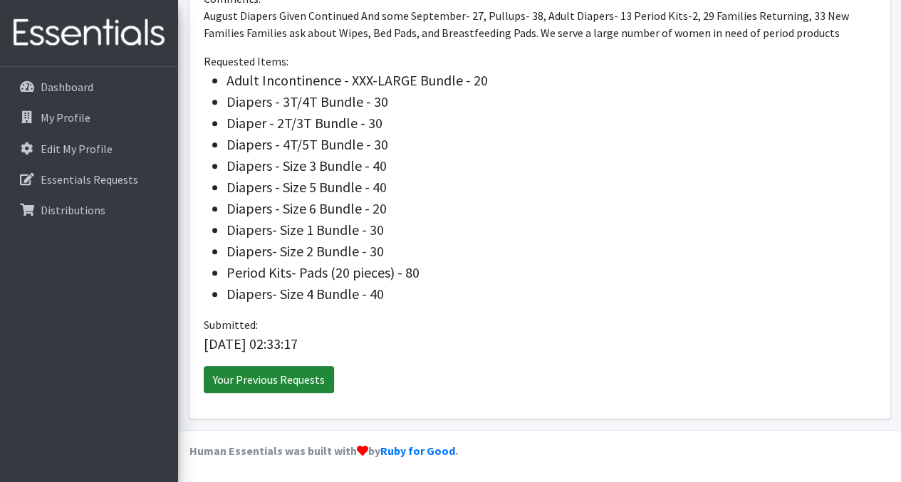
click at [288, 374] on link "Your Previous Requests" at bounding box center [269, 379] width 130 height 27
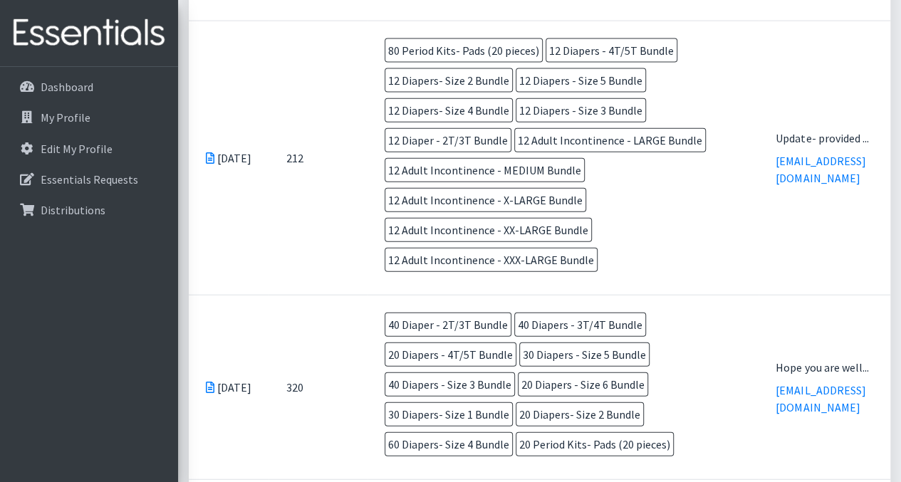
scroll to position [1591, 0]
